Goal: Information Seeking & Learning: Learn about a topic

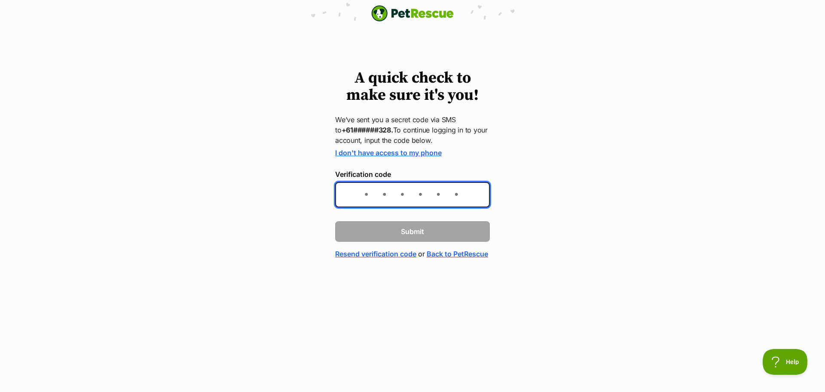
click at [365, 196] on input "Verification code" at bounding box center [412, 194] width 155 height 25
type input "5"
type input "612227"
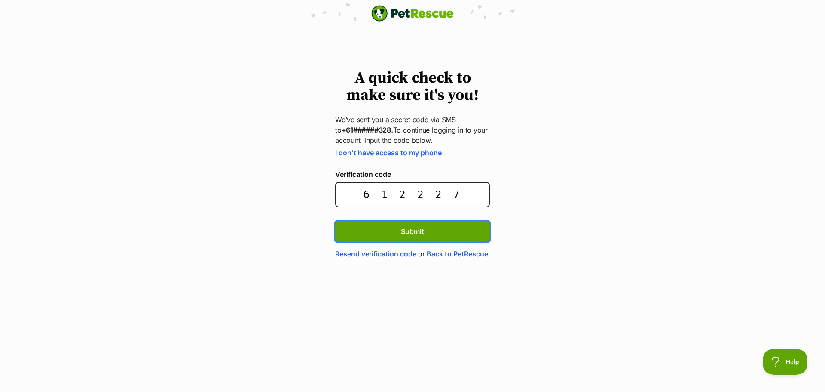
click at [335, 221] on button "Submit" at bounding box center [412, 231] width 155 height 21
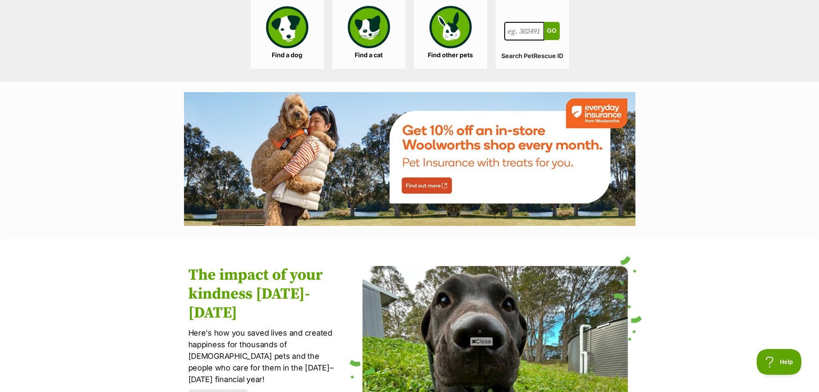
scroll to position [903, 0]
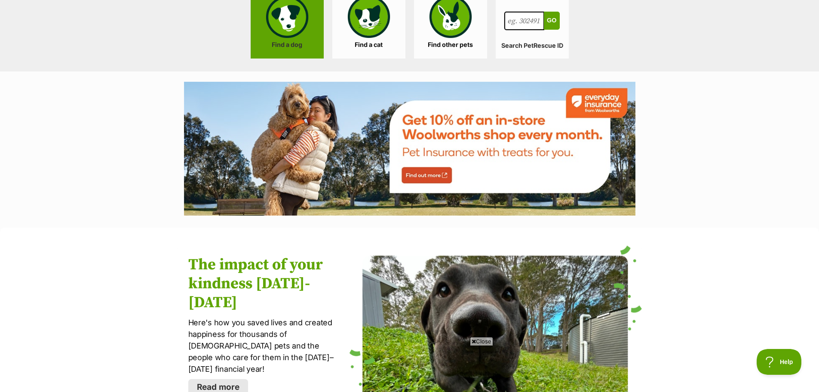
click at [284, 35] on link "Find a dog" at bounding box center [287, 24] width 73 height 69
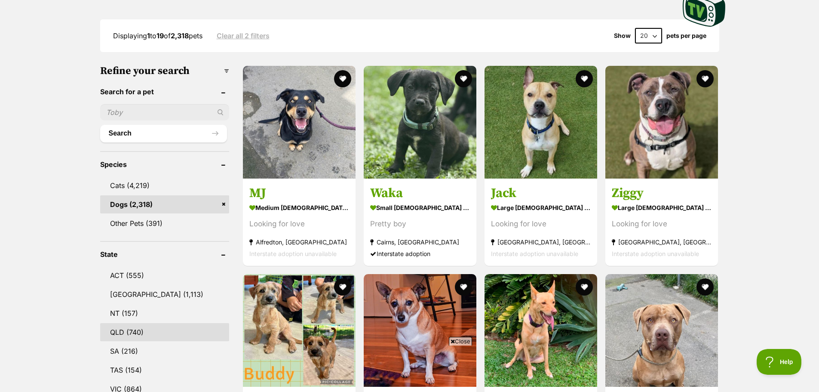
click at [140, 330] on link "QLD (740)" at bounding box center [164, 332] width 129 height 18
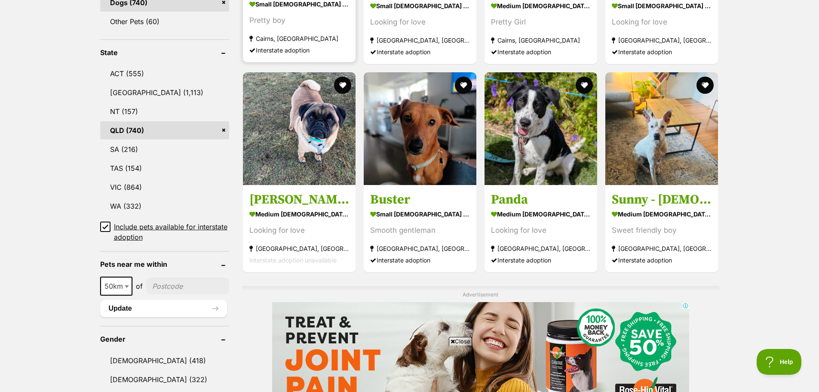
scroll to position [430, 0]
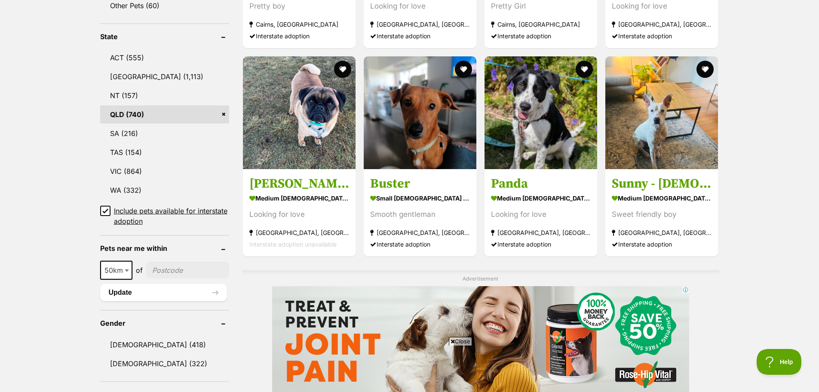
click at [183, 272] on input"] "postcode" at bounding box center [187, 270] width 83 height 16
type input"] "4179"
click at [165, 291] on button "Update" at bounding box center [163, 292] width 127 height 17
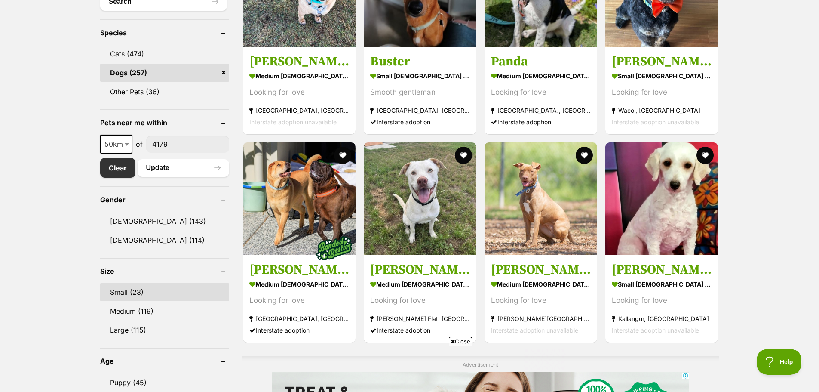
click at [119, 297] on link "Small (23)" at bounding box center [164, 292] width 129 height 18
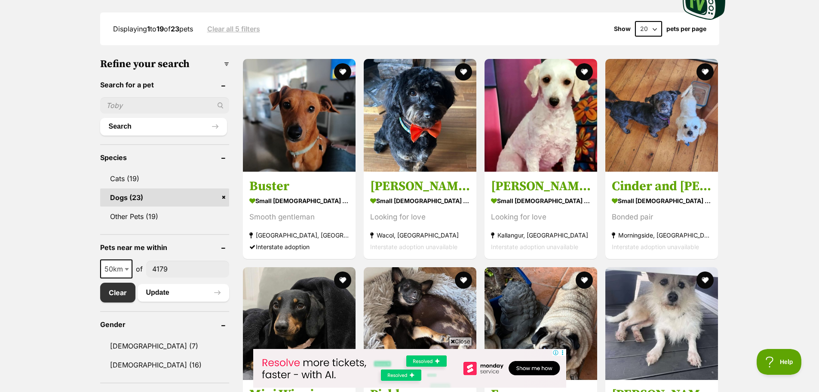
scroll to position [215, 0]
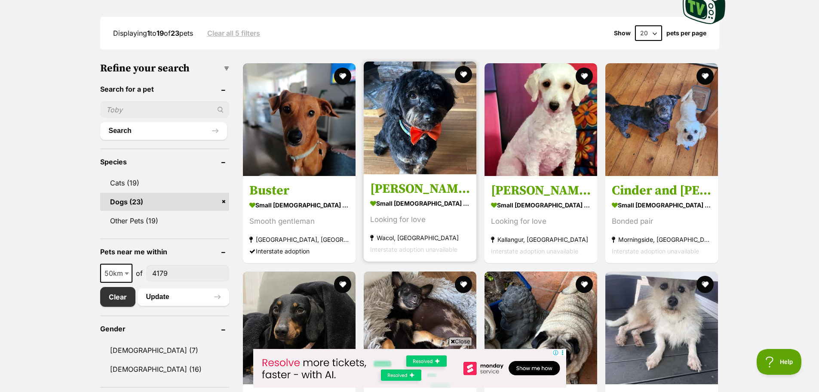
click at [424, 134] on img at bounding box center [420, 117] width 113 height 113
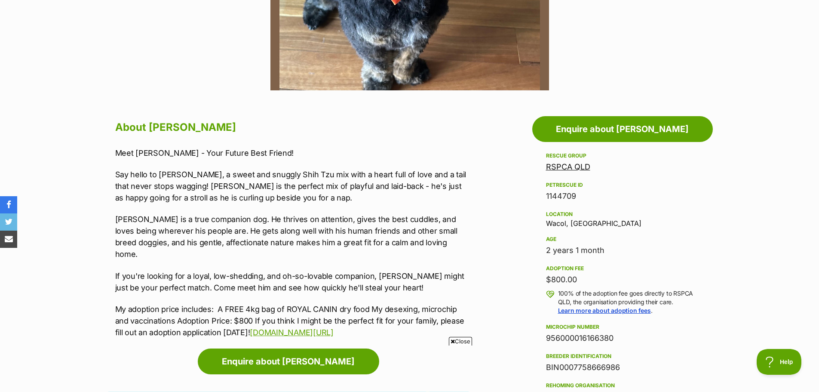
scroll to position [387, 0]
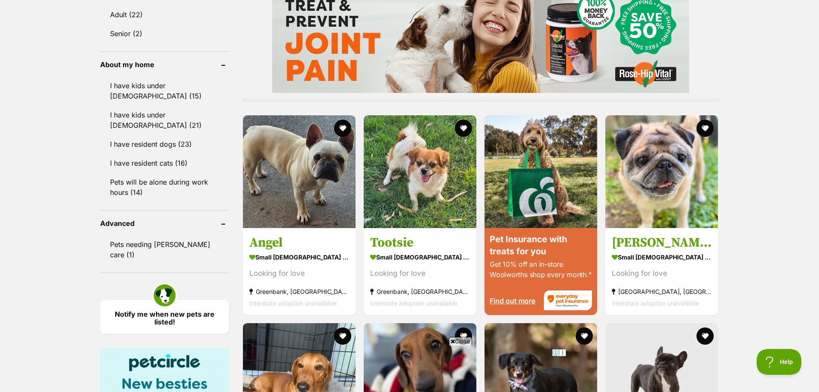
scroll to position [731, 0]
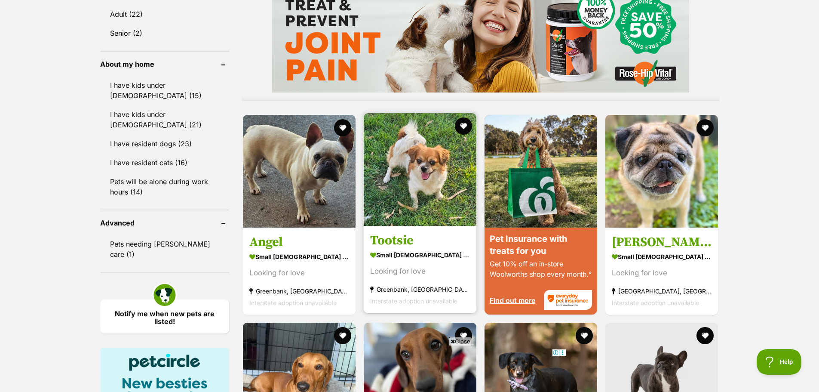
click at [397, 169] on img at bounding box center [420, 169] width 113 height 113
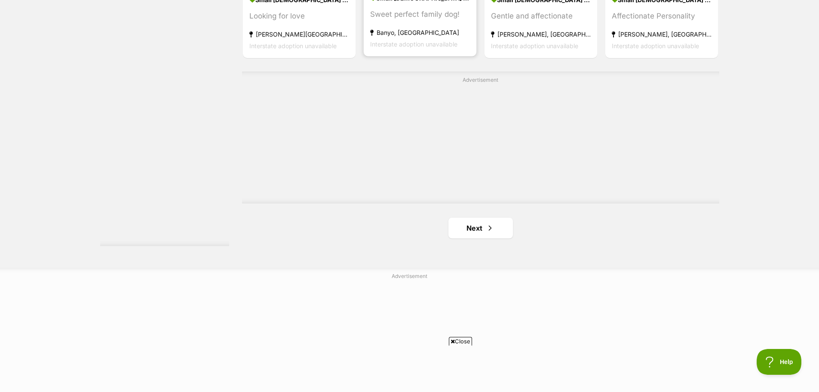
scroll to position [1580, 0]
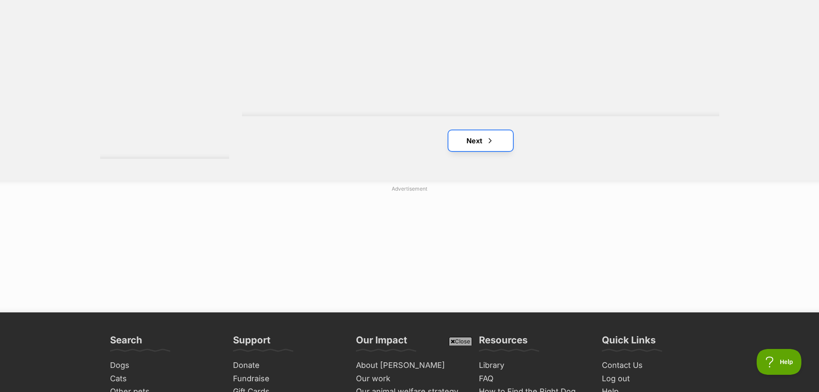
click at [463, 139] on link "Next" at bounding box center [480, 140] width 64 height 21
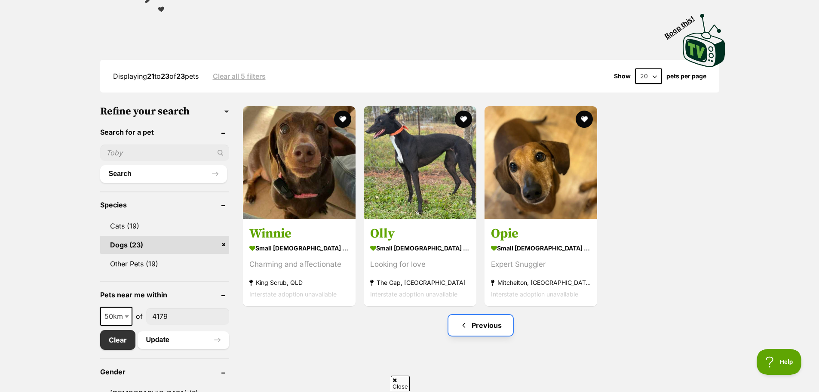
click at [477, 323] on link "Previous" at bounding box center [480, 325] width 64 height 21
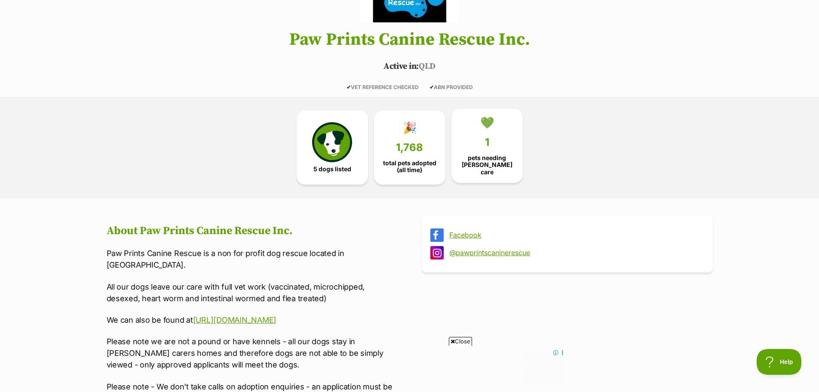
click at [503, 146] on link "💚 1 pets needing [PERSON_NAME] care" at bounding box center [486, 146] width 71 height 74
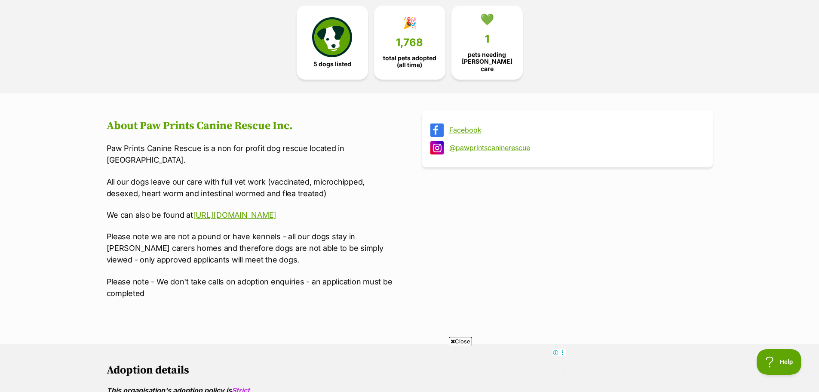
scroll to position [229, 0]
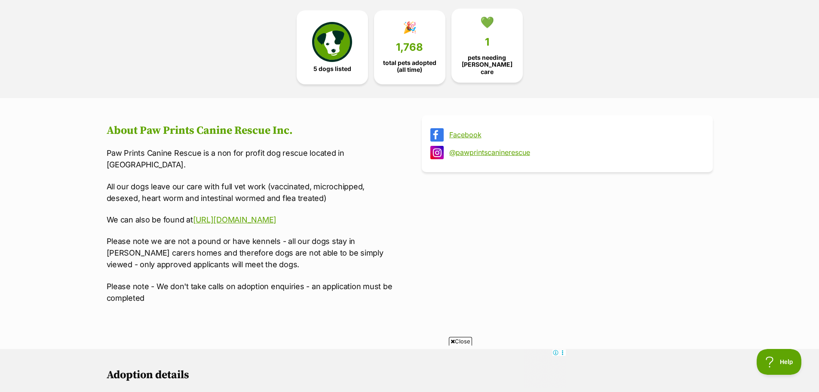
click at [485, 46] on span "1" at bounding box center [487, 42] width 4 height 12
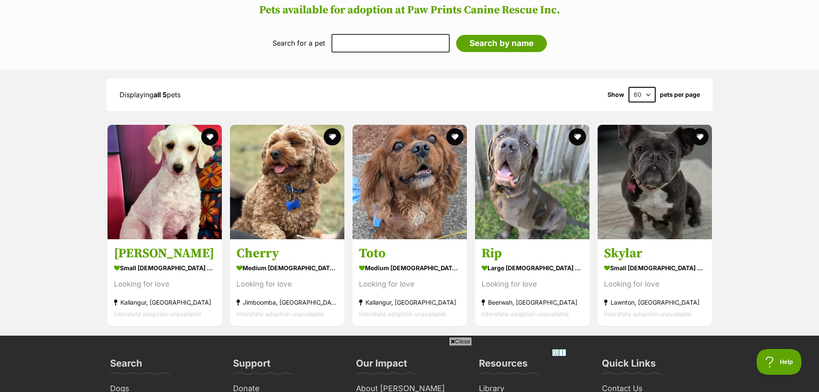
scroll to position [788, 0]
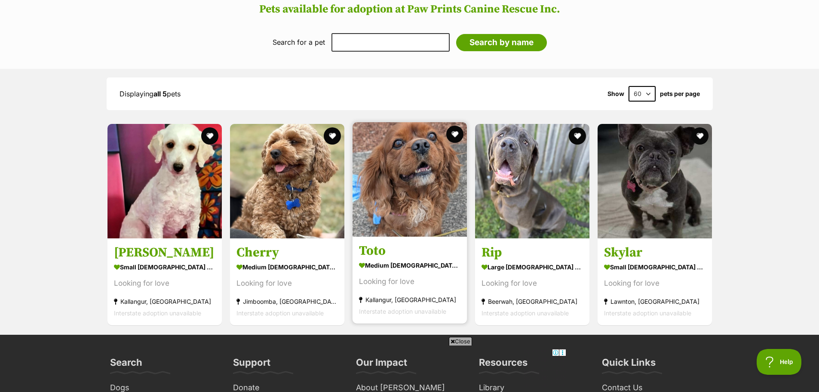
click at [383, 263] on div "medium [DEMOGRAPHIC_DATA] Dog" at bounding box center [409, 265] width 101 height 12
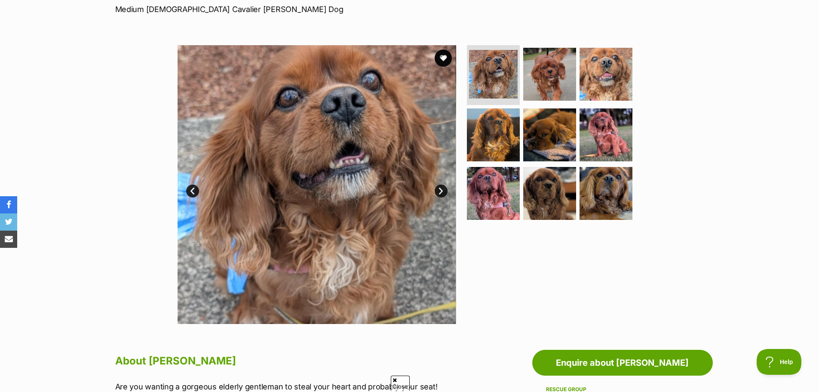
scroll to position [129, 0]
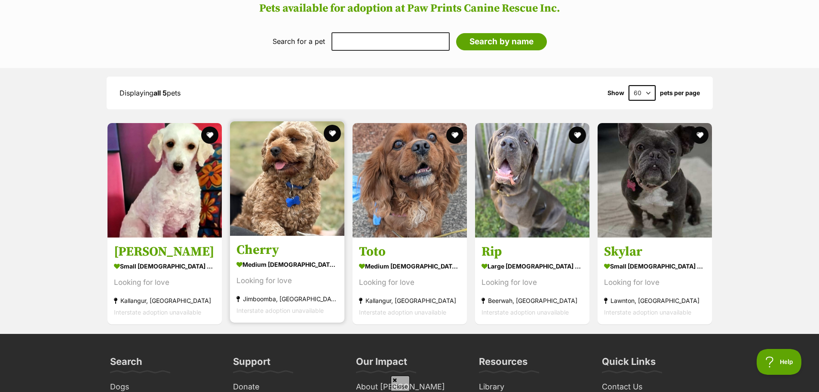
click at [290, 187] on img at bounding box center [287, 178] width 114 height 114
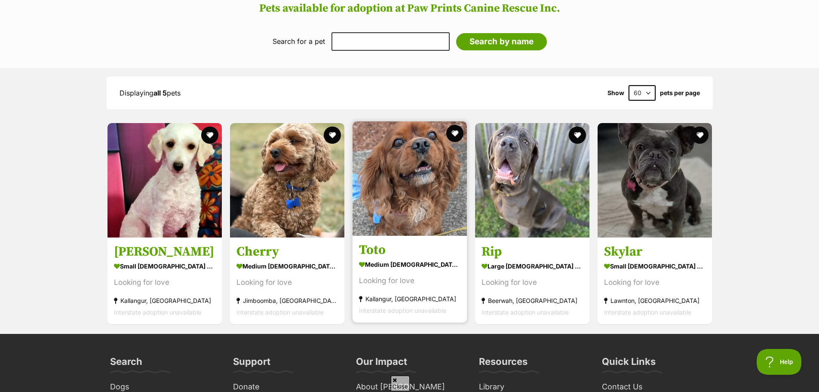
click at [404, 196] on img at bounding box center [409, 178] width 114 height 114
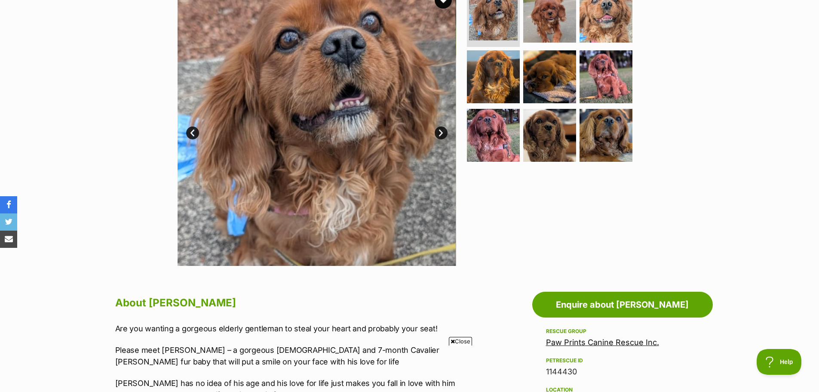
scroll to position [172, 0]
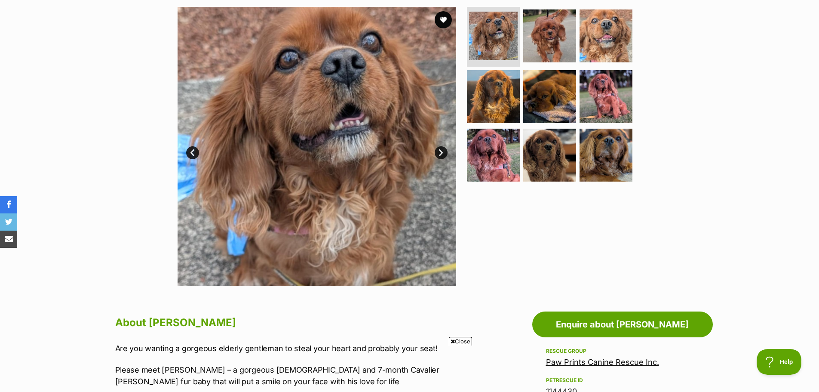
click at [435, 150] on link "Next" at bounding box center [441, 152] width 13 height 13
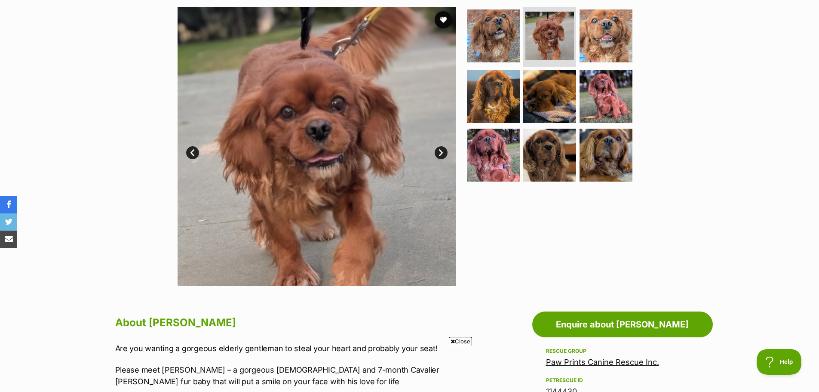
click at [435, 150] on link "Next" at bounding box center [441, 152] width 13 height 13
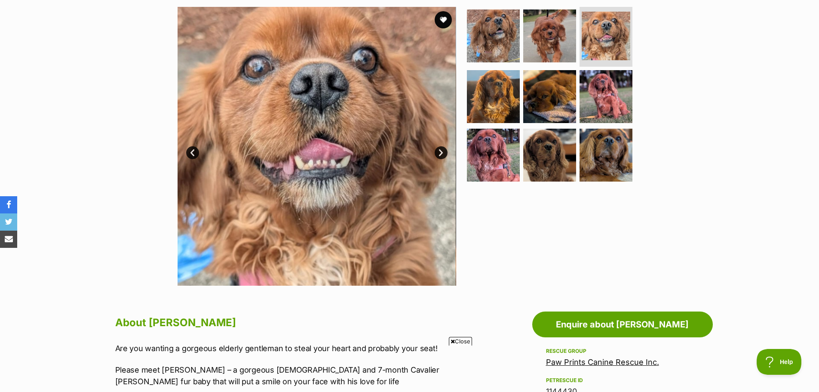
scroll to position [0, 0]
click at [435, 150] on link "Next" at bounding box center [441, 152] width 13 height 13
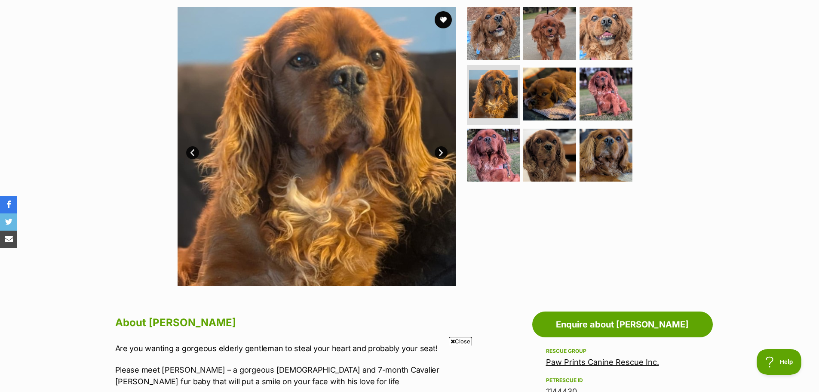
click at [435, 150] on link "Next" at bounding box center [441, 152] width 13 height 13
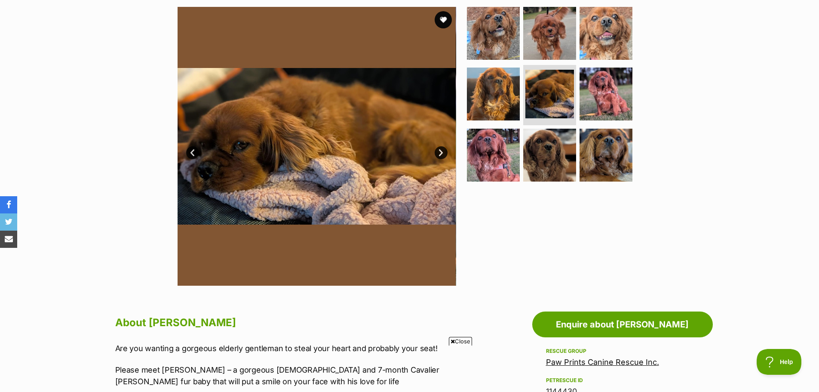
click at [435, 150] on link "Next" at bounding box center [441, 152] width 13 height 13
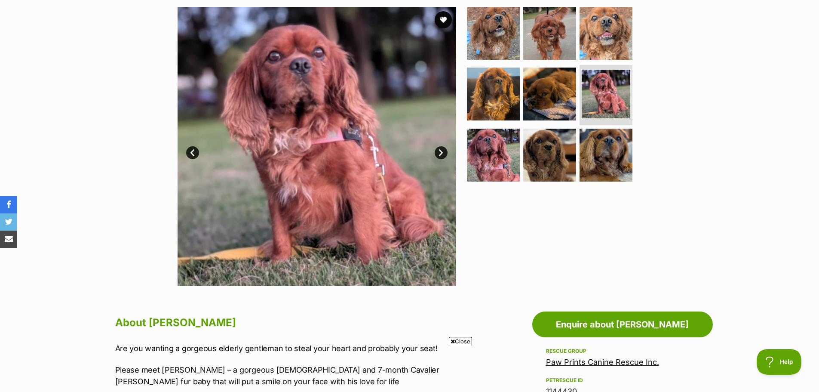
click at [435, 150] on link "Next" at bounding box center [441, 152] width 13 height 13
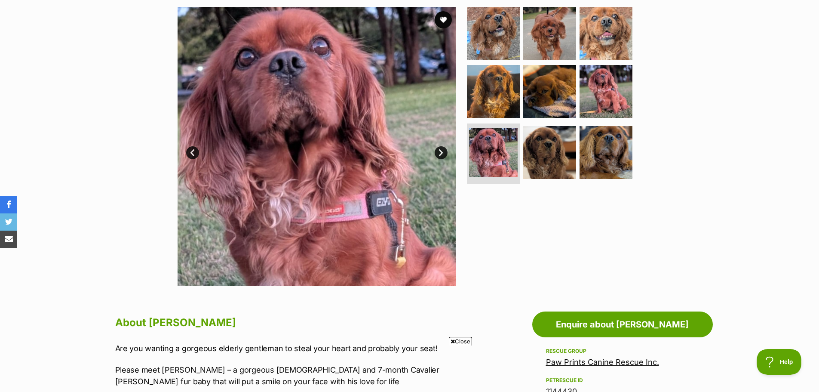
click at [435, 150] on link "Next" at bounding box center [441, 152] width 13 height 13
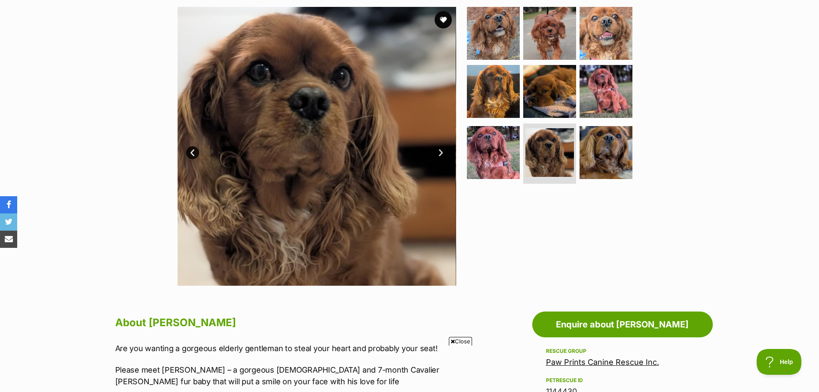
click at [435, 150] on link "Next" at bounding box center [441, 152] width 13 height 13
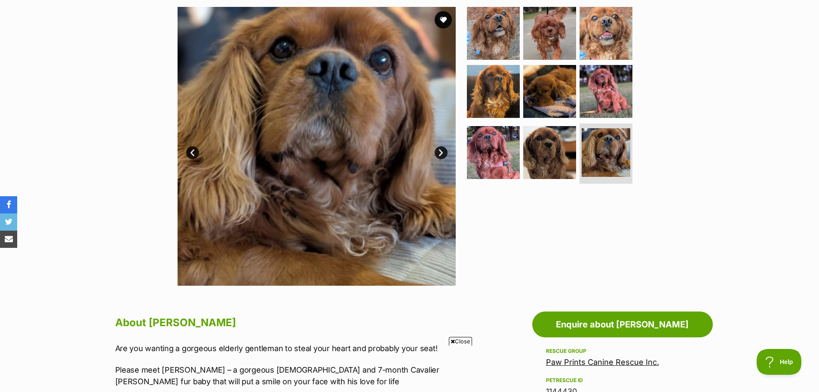
click at [435, 150] on link "Next" at bounding box center [441, 152] width 13 height 13
